Goal: Find specific page/section: Find specific page/section

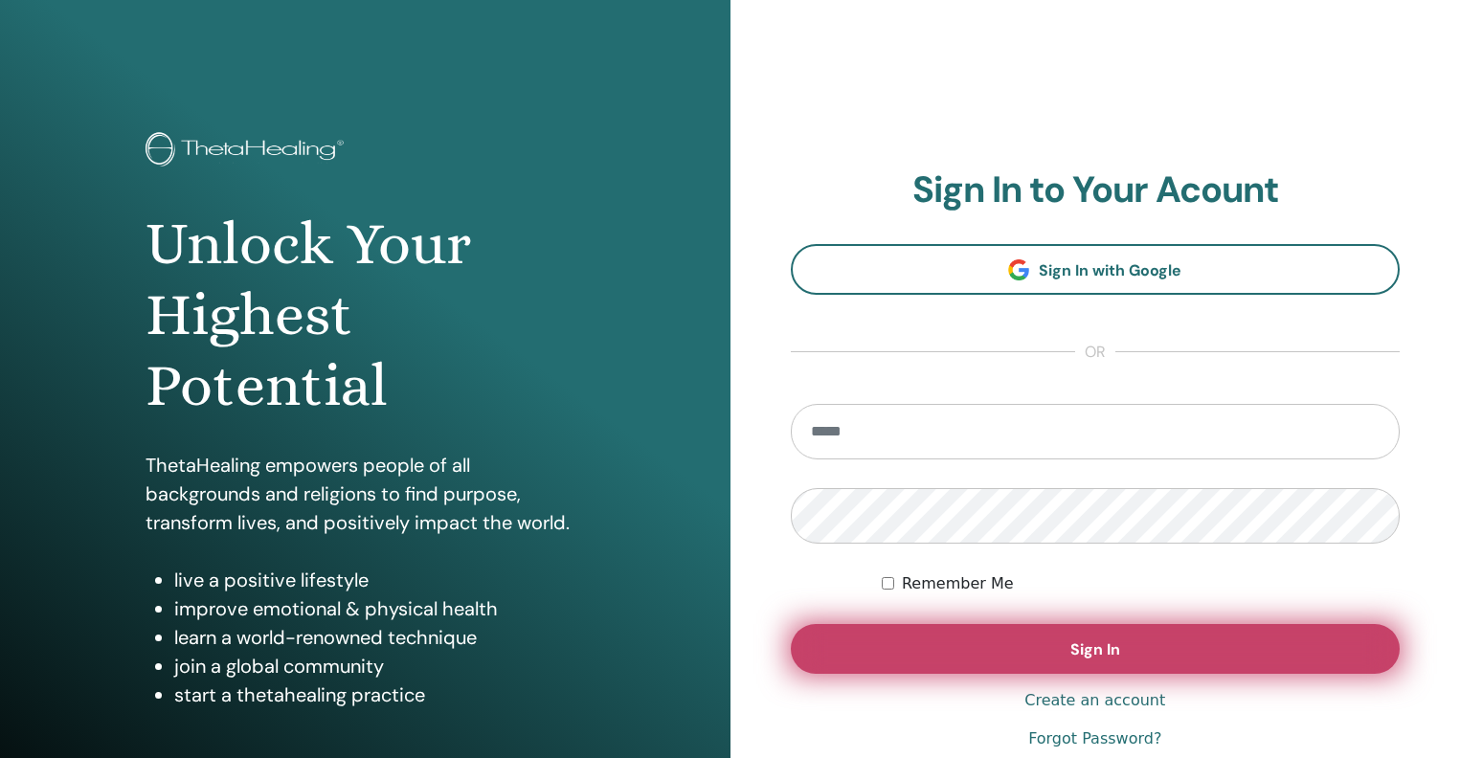
type input "**********"
click at [951, 655] on button "Sign In" at bounding box center [1096, 649] width 610 height 50
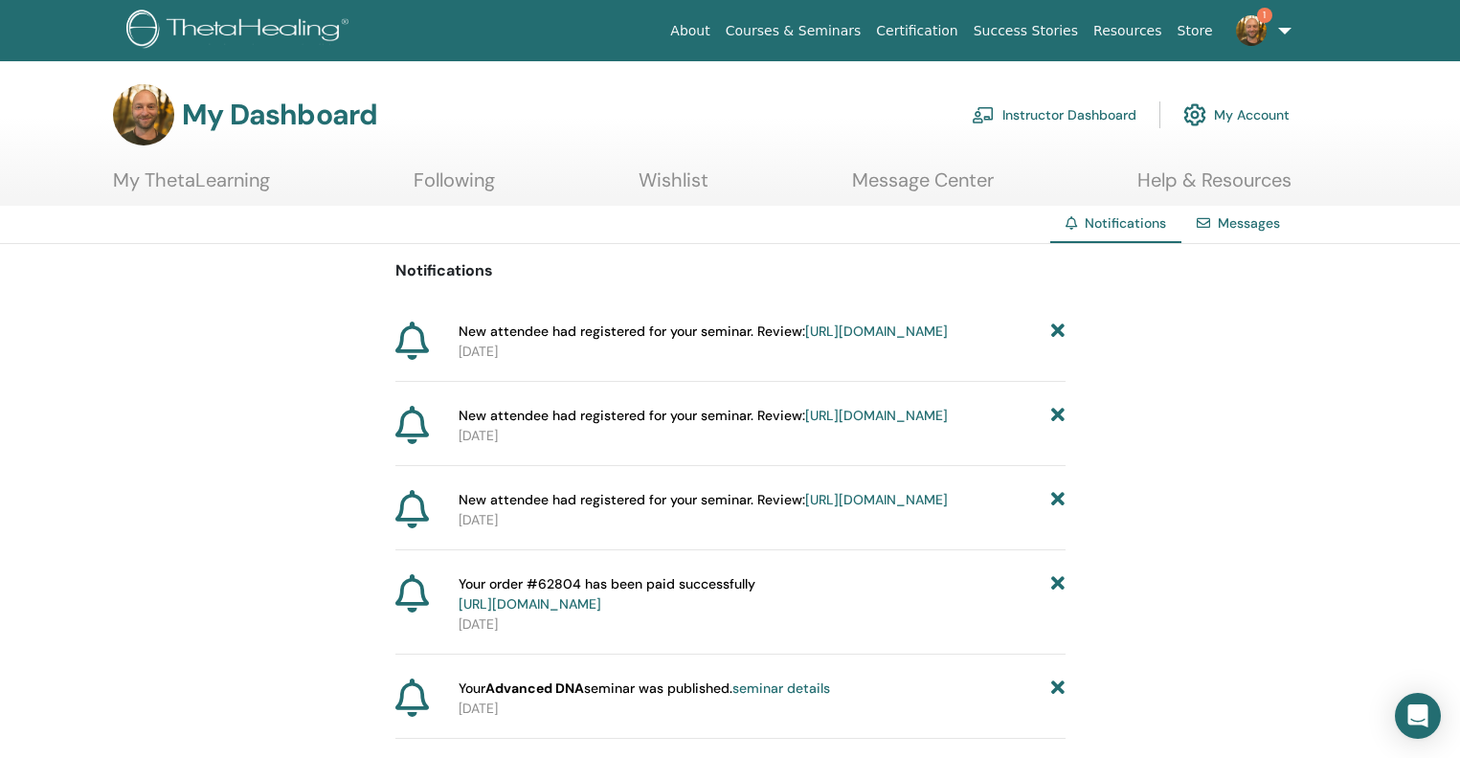
click at [805, 340] on link "https://member.thetahealing.com/instructor/seminar/375504/attendees" at bounding box center [876, 331] width 143 height 17
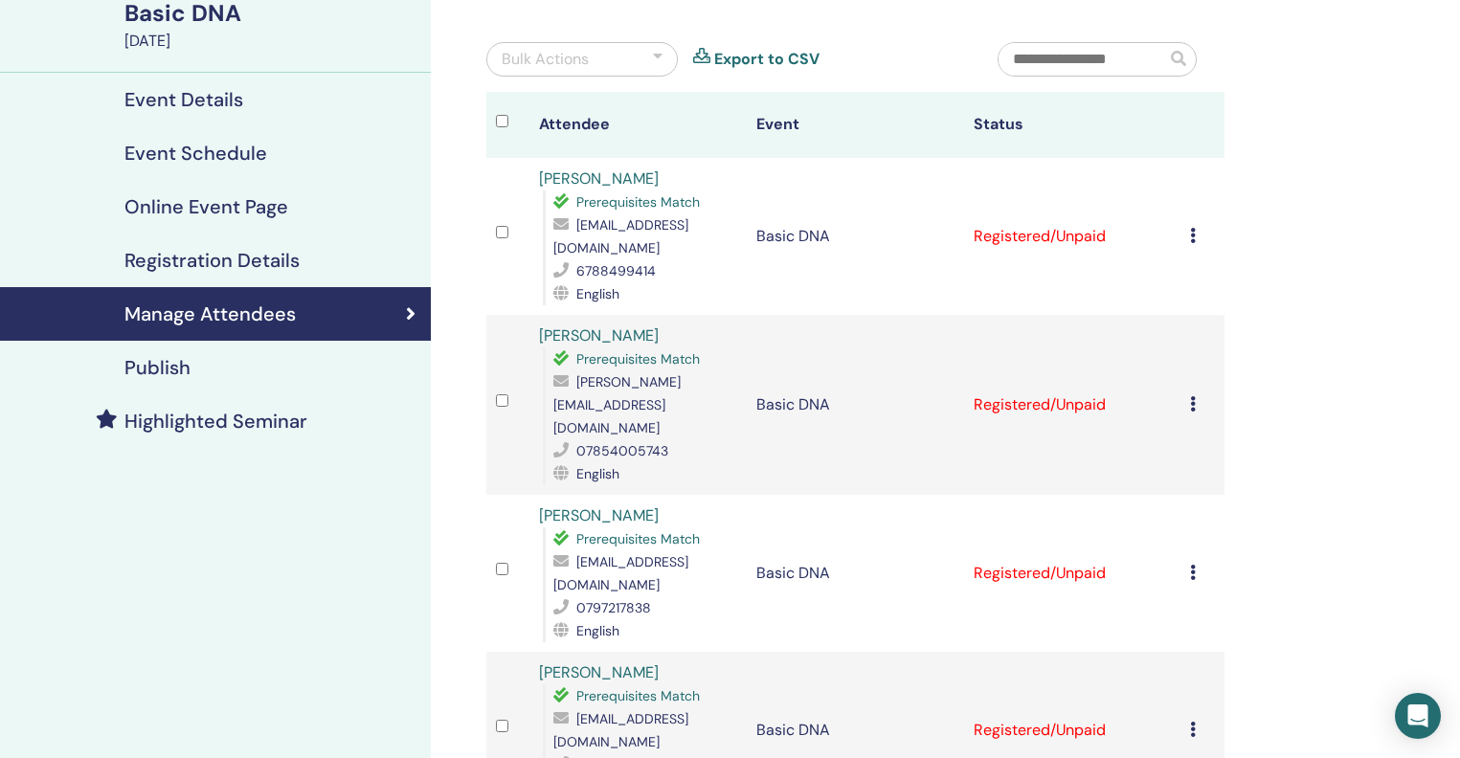
scroll to position [151, 0]
